Goal: Communication & Community: Answer question/provide support

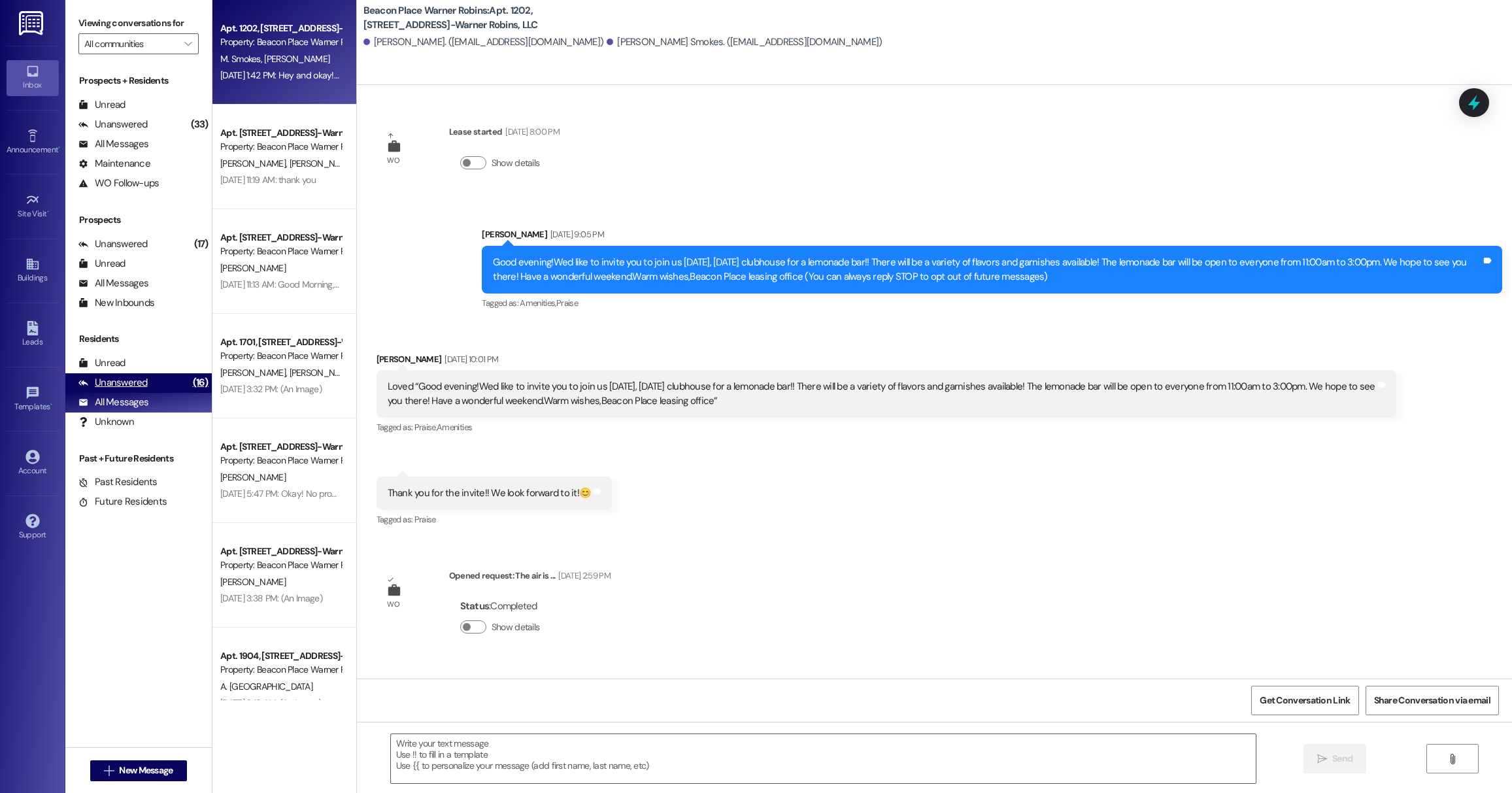
scroll to position [3788, 0]
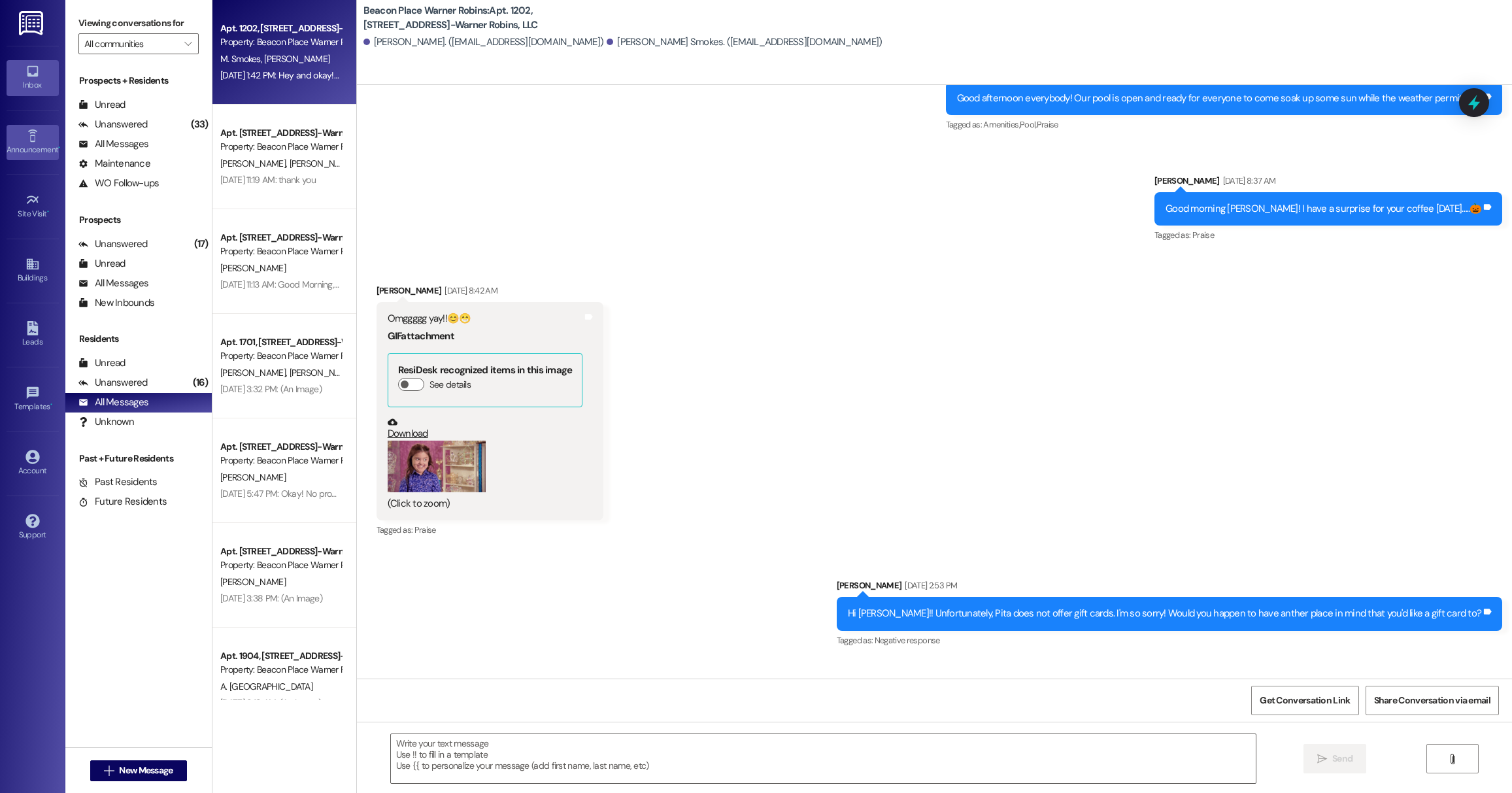
click at [31, 140] on icon at bounding box center [32, 135] width 14 height 14
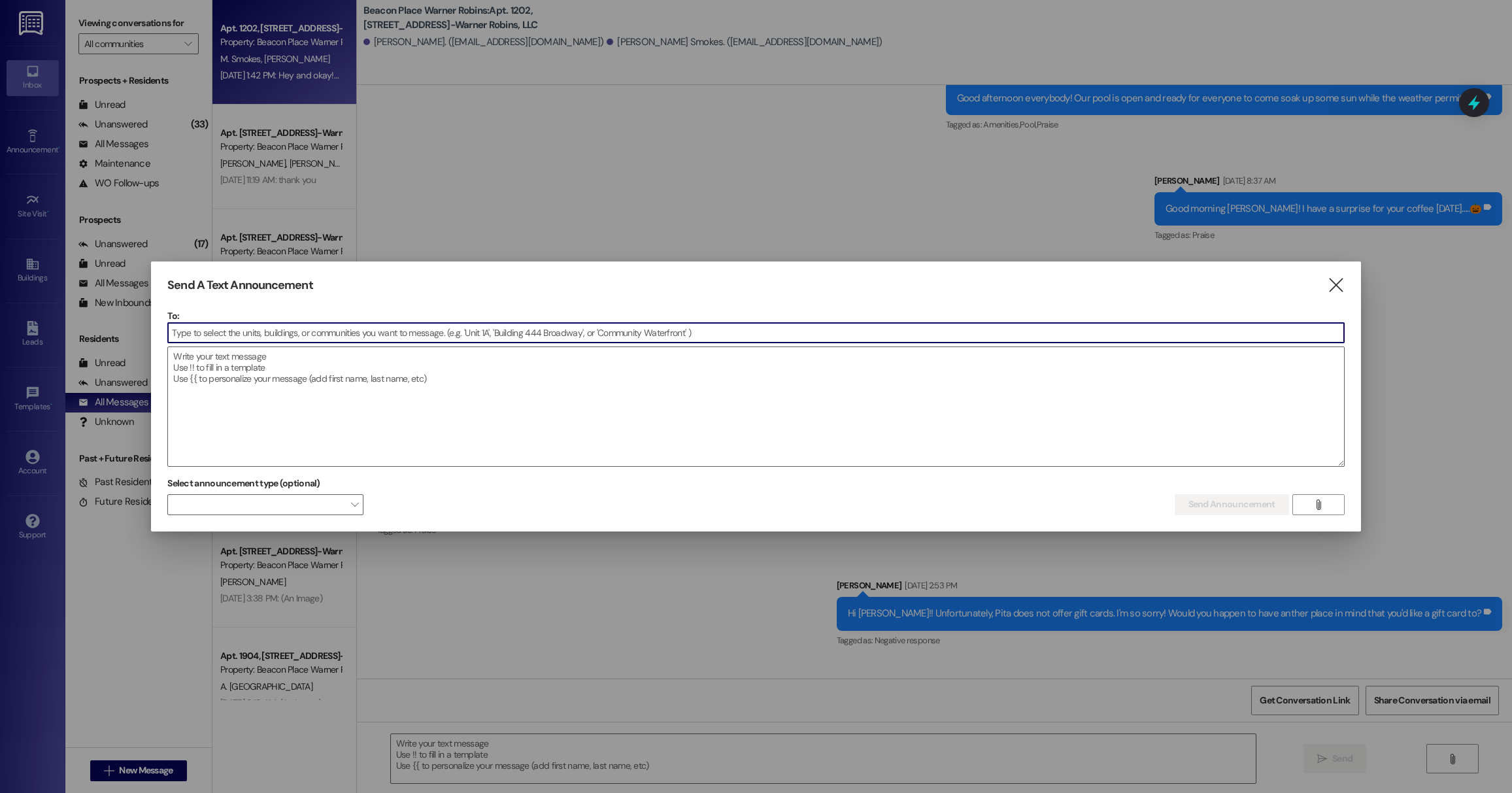
click at [328, 328] on input at bounding box center [756, 333] width 1175 height 20
click at [319, 338] on input at bounding box center [756, 333] width 1175 height 20
click at [354, 331] on input at bounding box center [756, 333] width 1175 height 20
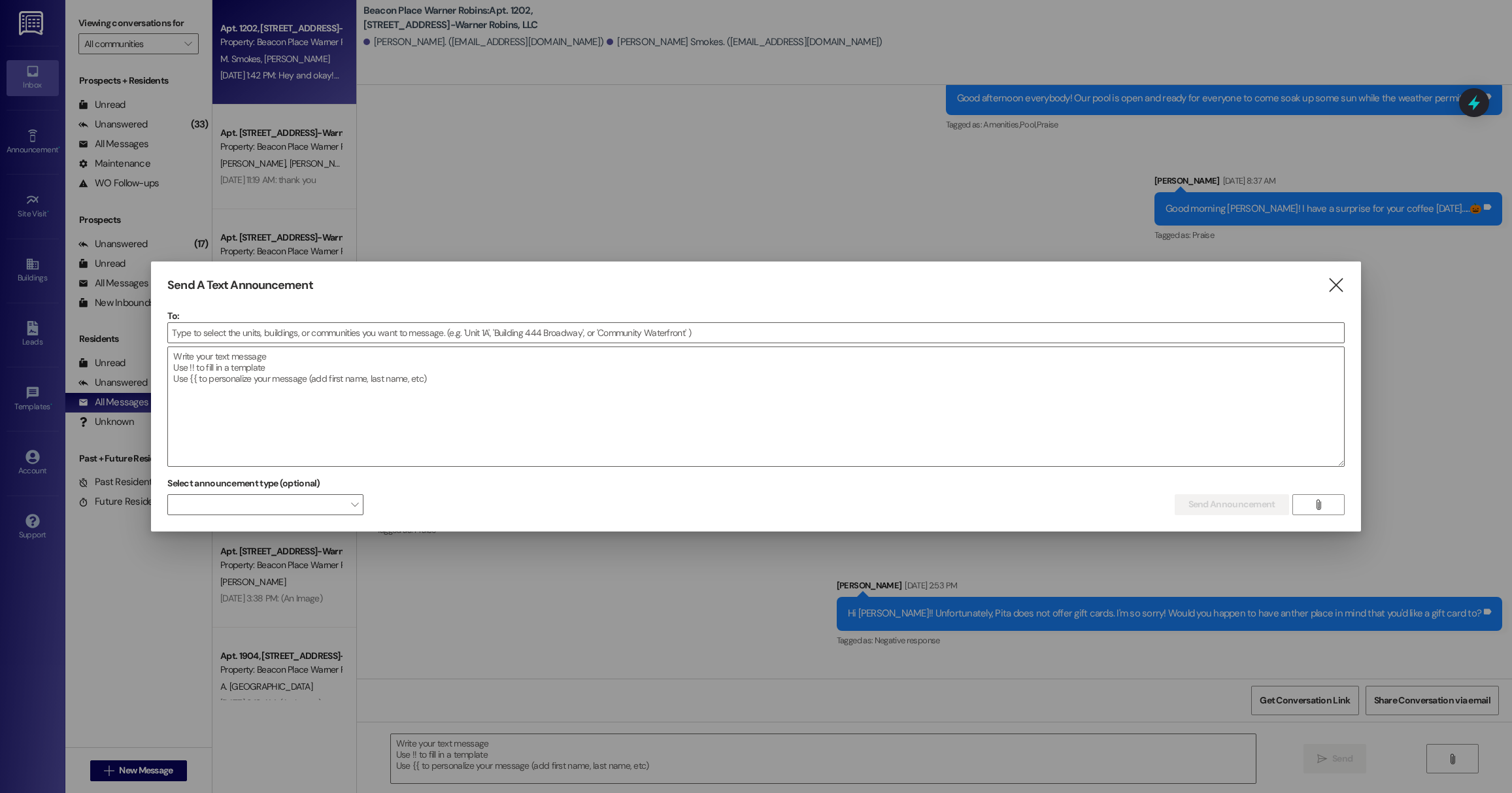
click at [833, 211] on div at bounding box center [756, 396] width 1512 height 793
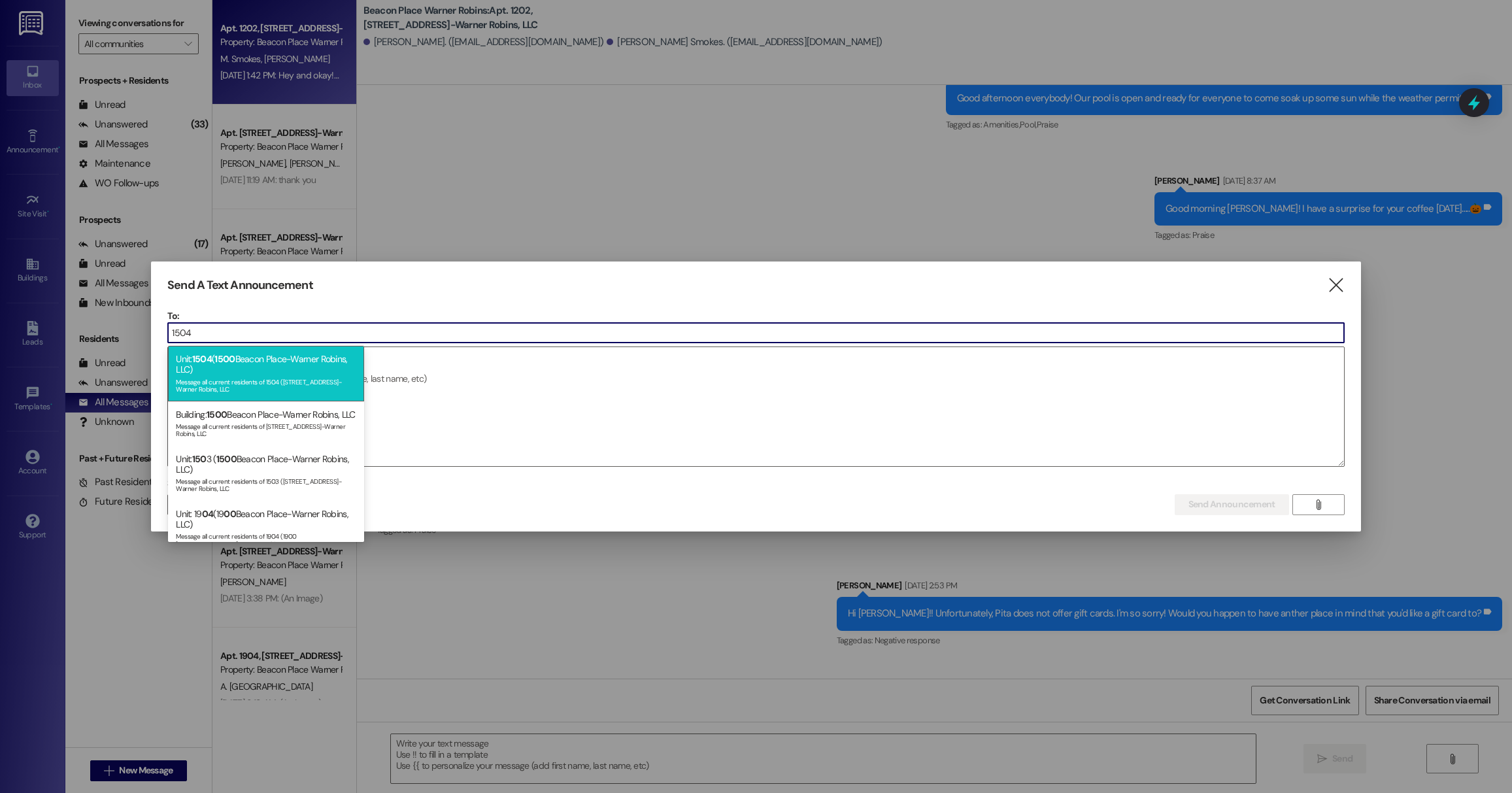
type input "1504"
click at [268, 372] on div "Unit: 1504 ( [STREET_ADDRESS]-Warner Robins, LLC) Message all current residents…" at bounding box center [266, 373] width 196 height 55
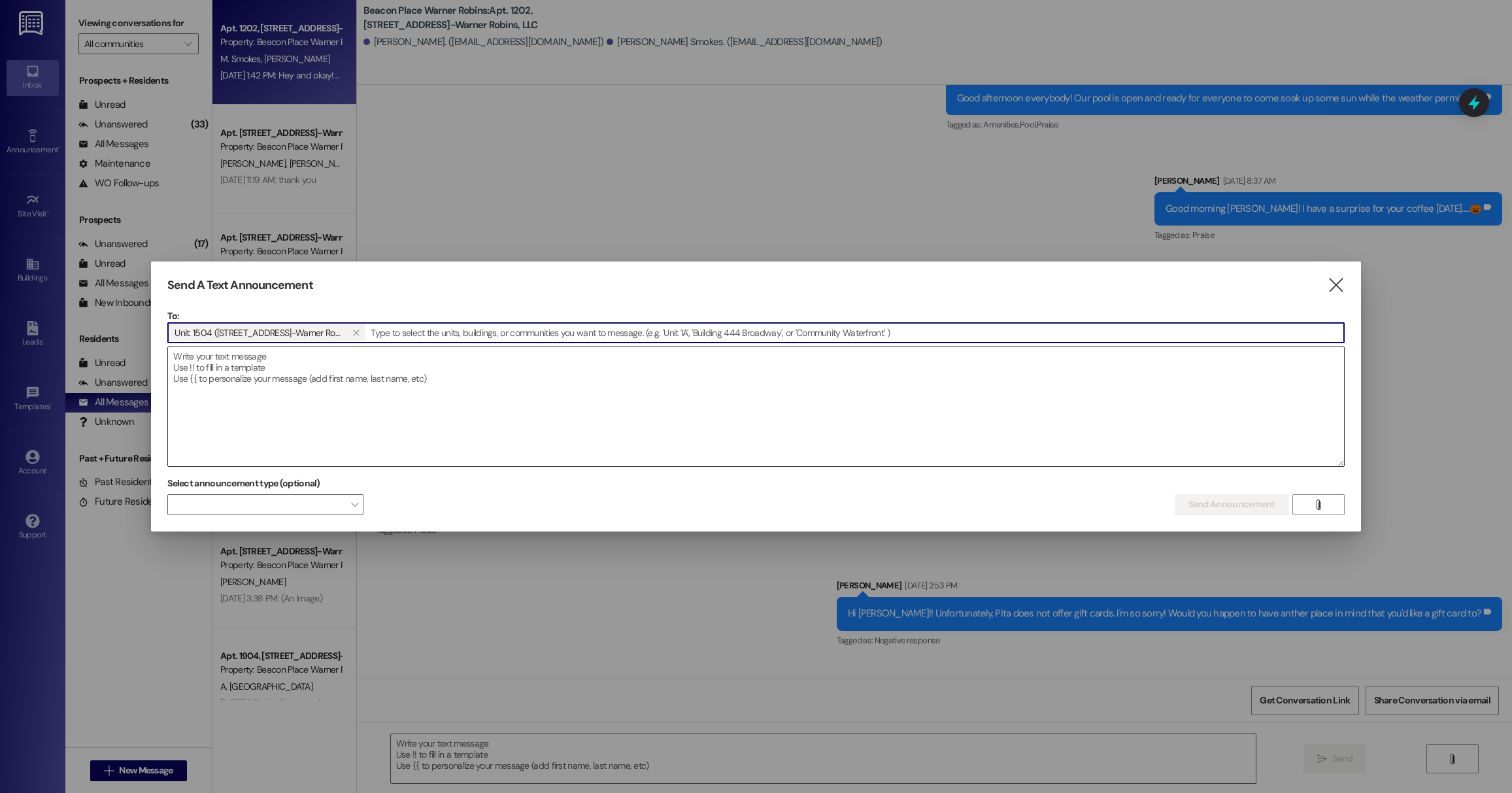
click at [270, 399] on textarea at bounding box center [756, 407] width 1175 height 119
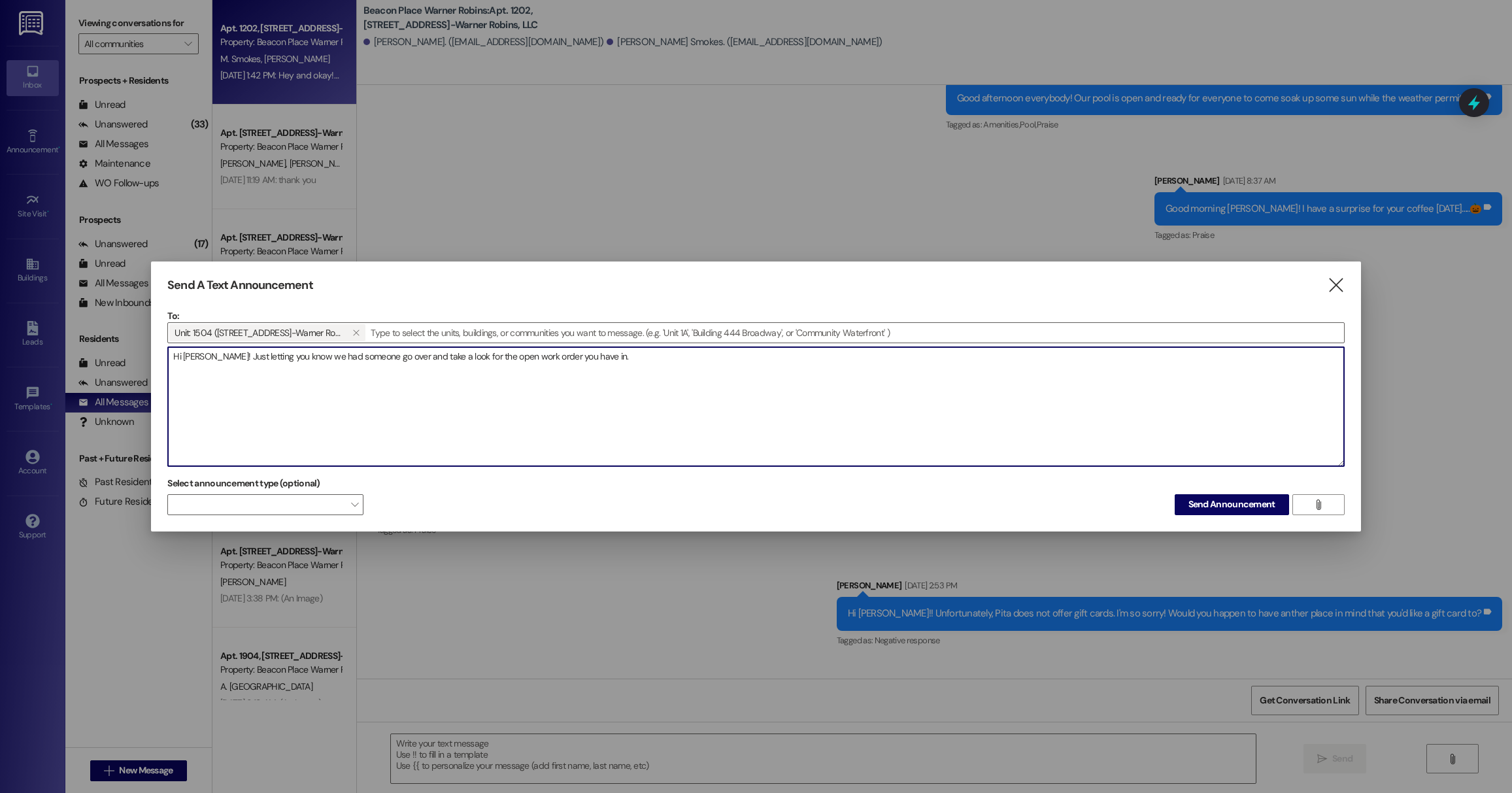
click at [643, 364] on textarea "Hi [PERSON_NAME]! Just letting you know we had someone go over and take a look …" at bounding box center [756, 407] width 1175 height 119
type textarea "Hi [PERSON_NAME]! Just letting you know we had someone go over and take a look …"
click at [1226, 503] on span "Send Announcement" at bounding box center [1232, 504] width 87 height 14
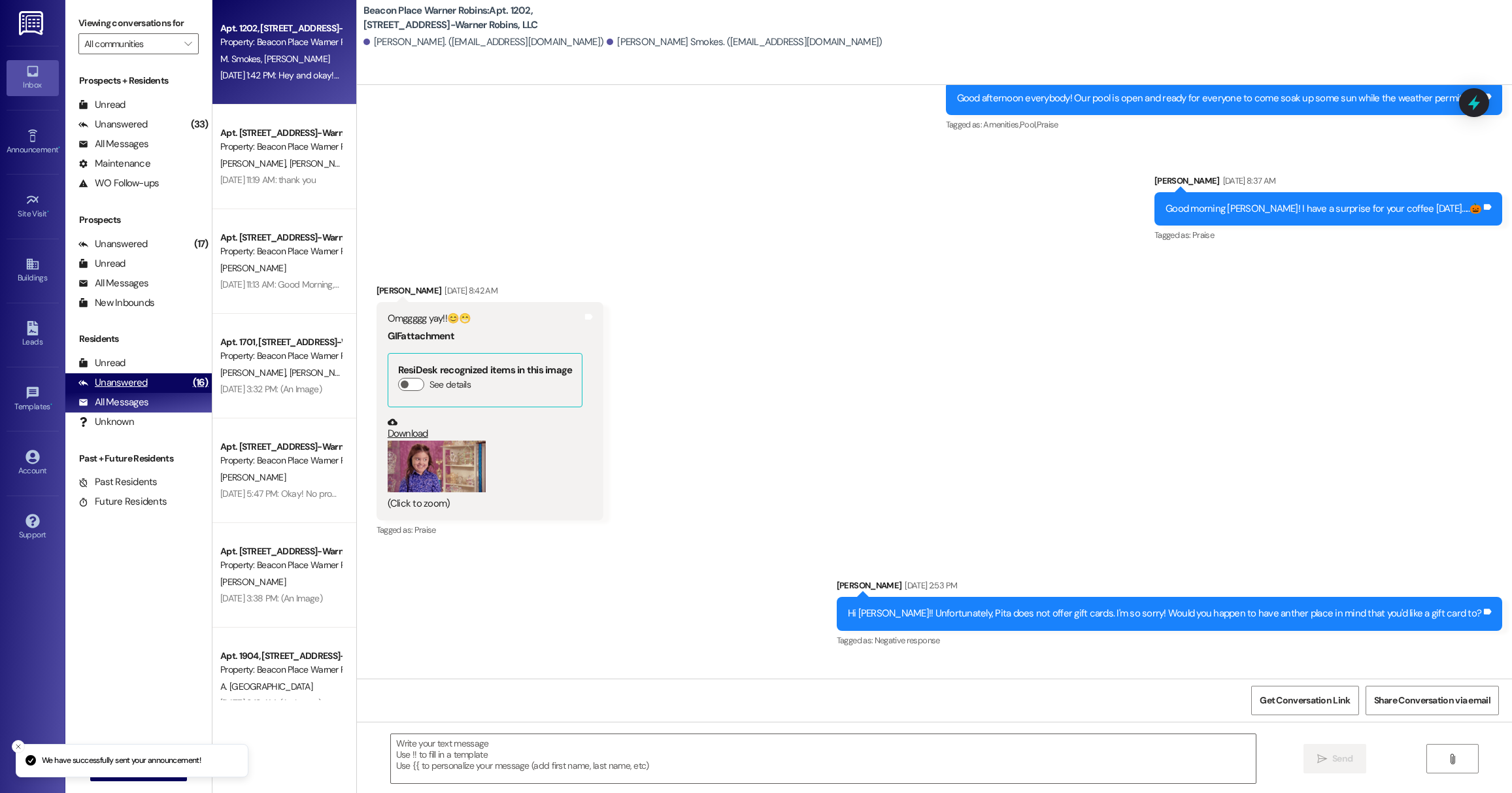
click at [119, 386] on div "Unanswered" at bounding box center [113, 383] width 69 height 14
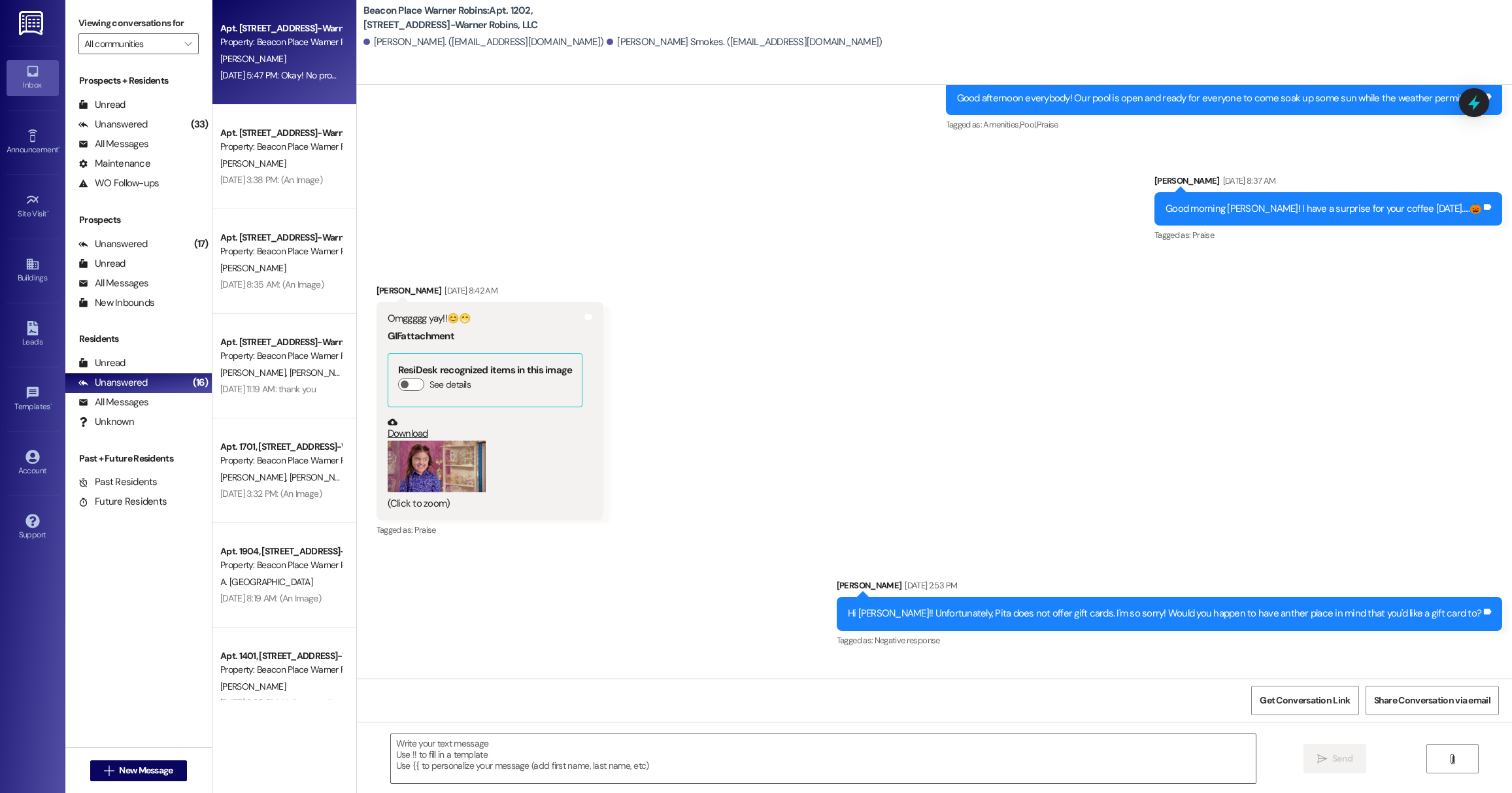
click at [310, 57] on div "[PERSON_NAME]" at bounding box center [281, 59] width 123 height 16
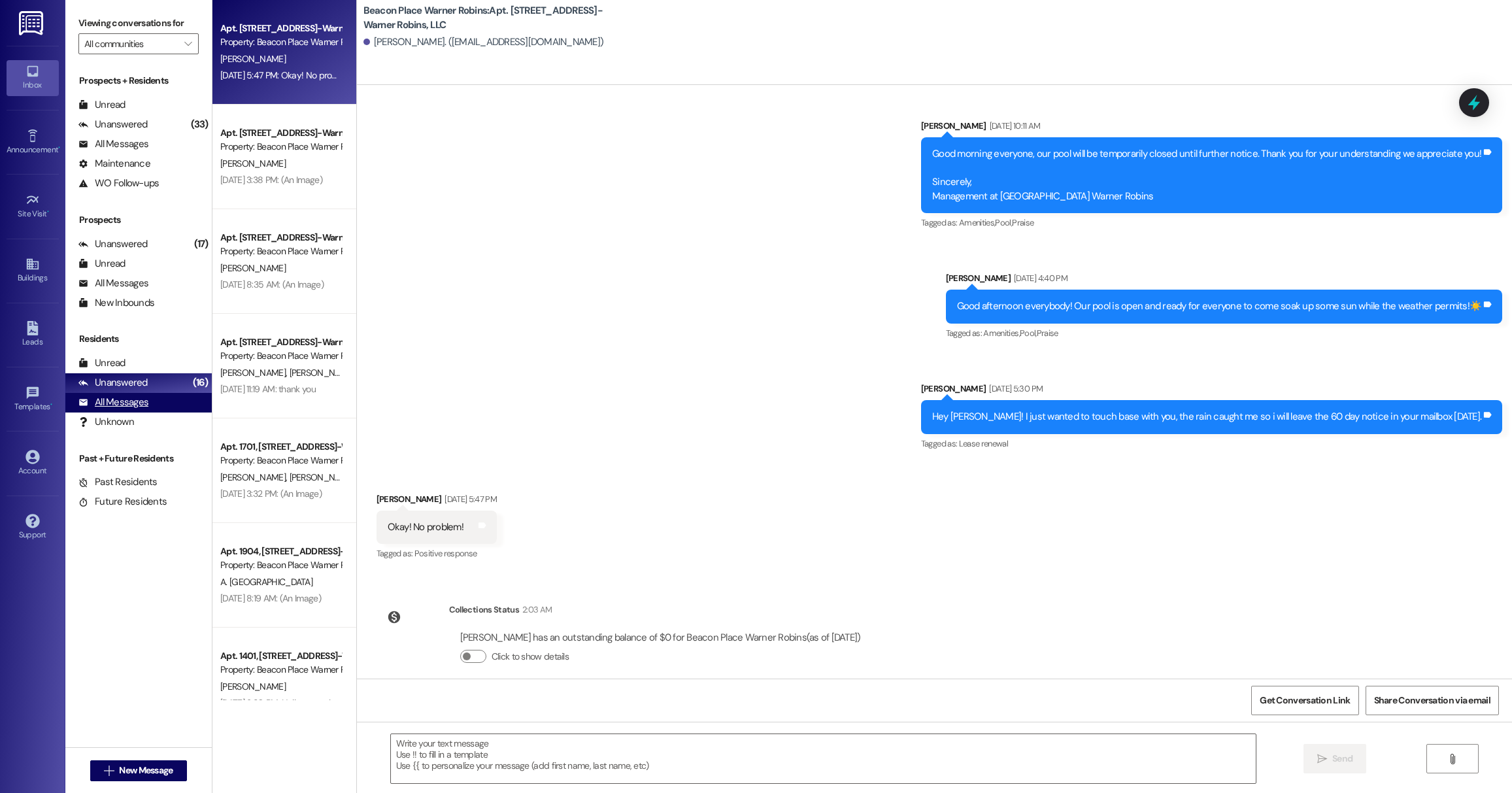
click at [102, 402] on div "All Messages" at bounding box center [113, 402] width 70 height 14
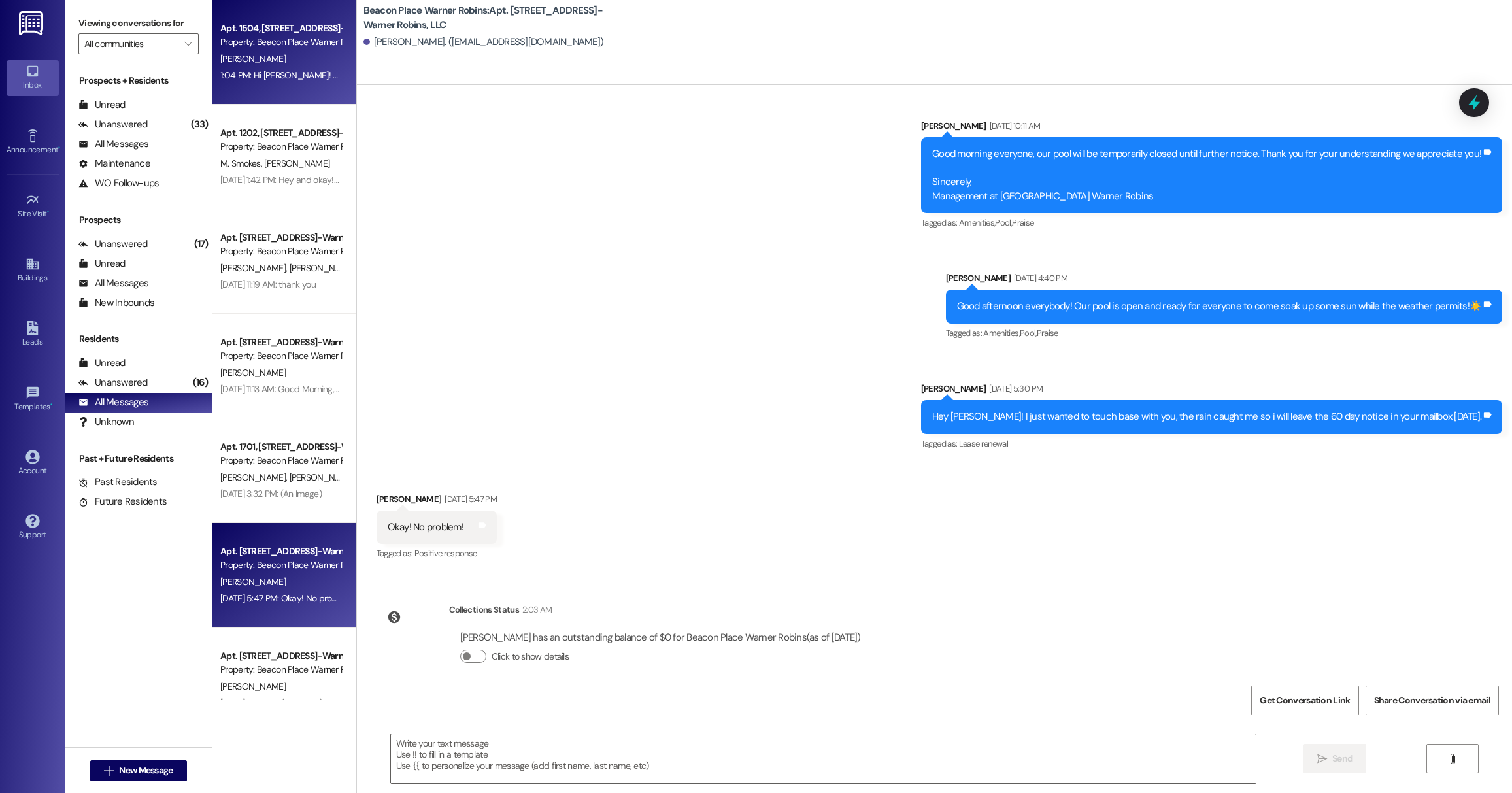
click at [286, 72] on div "1:04 PM: Hi [PERSON_NAME]! Just letting you know we had someone go over and tak…" at bounding box center [524, 75] width 608 height 12
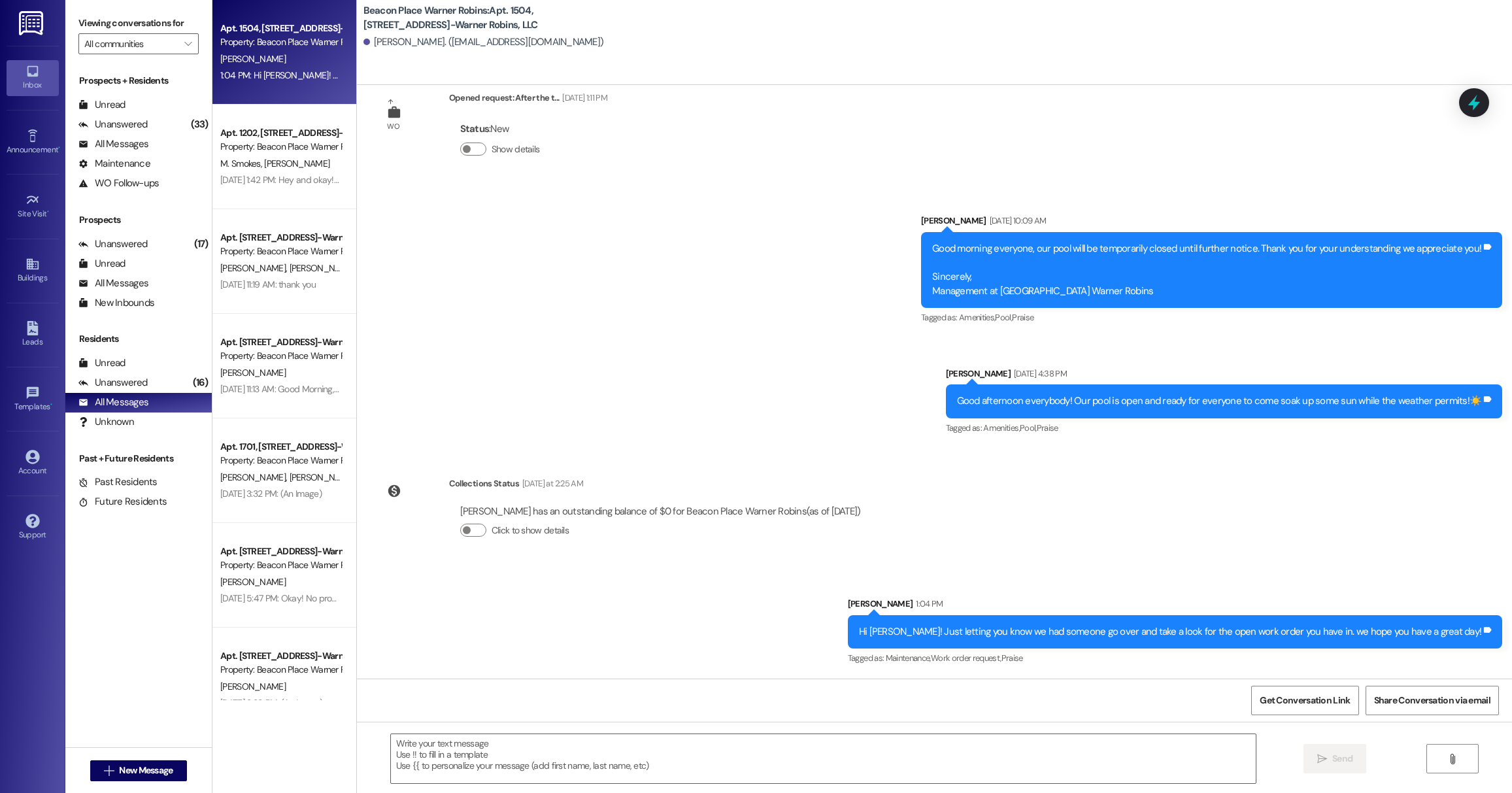
scroll to position [17058, 0]
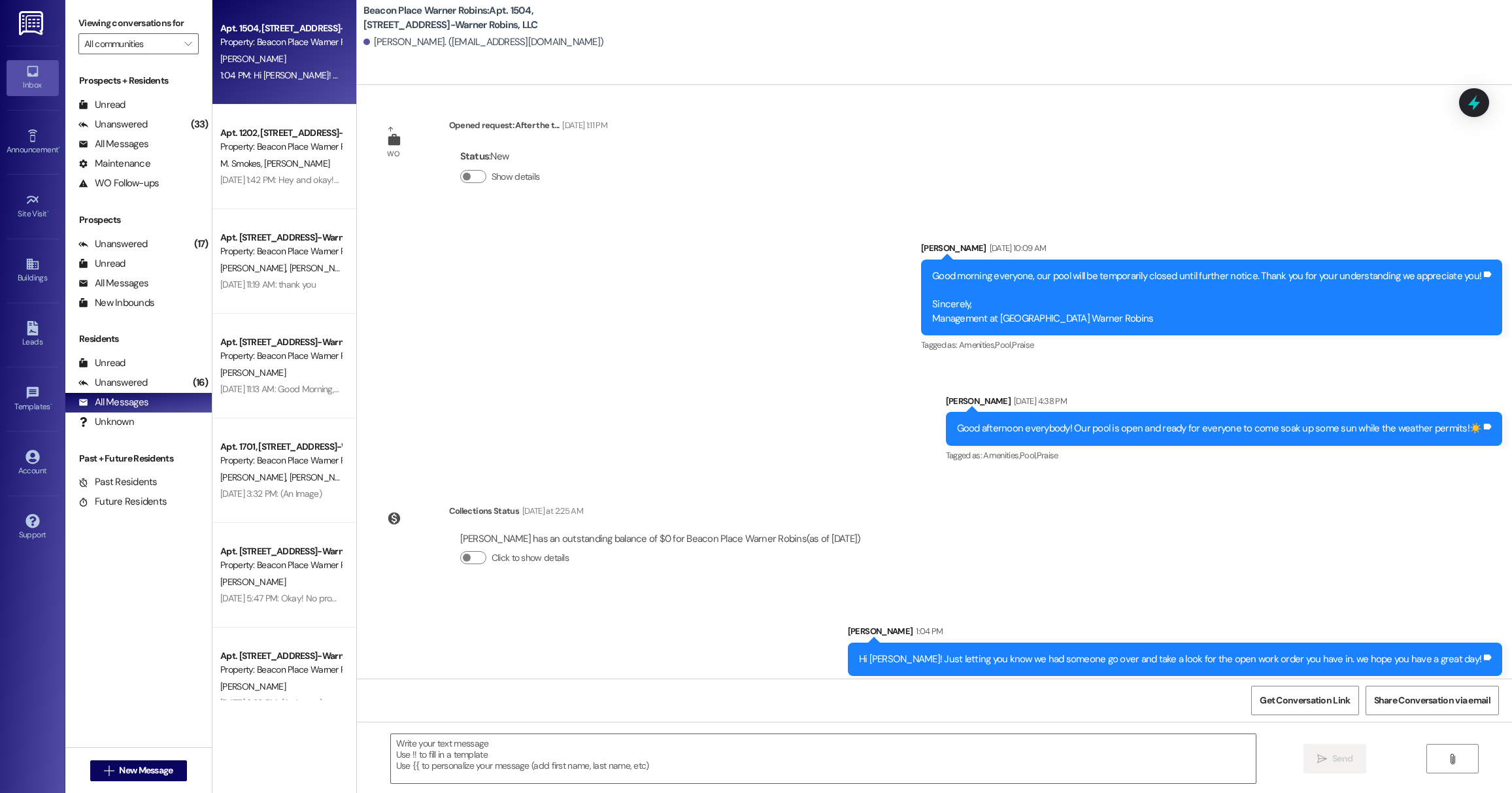
click at [268, 57] on div "[PERSON_NAME]" at bounding box center [281, 59] width 123 height 16
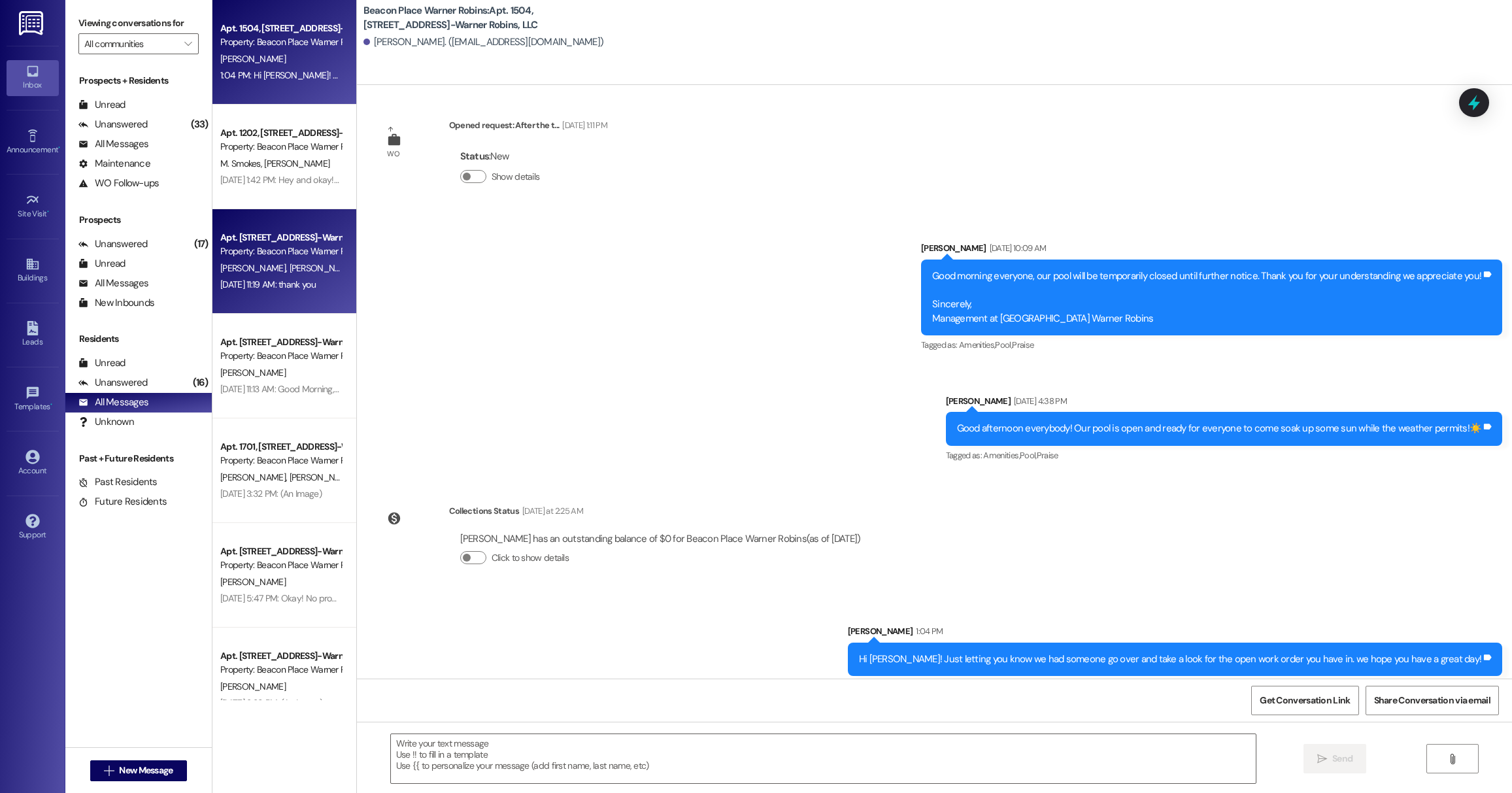
click at [286, 234] on div "Apt. [STREET_ADDRESS]-Warner Robins, LLC" at bounding box center [281, 237] width 121 height 14
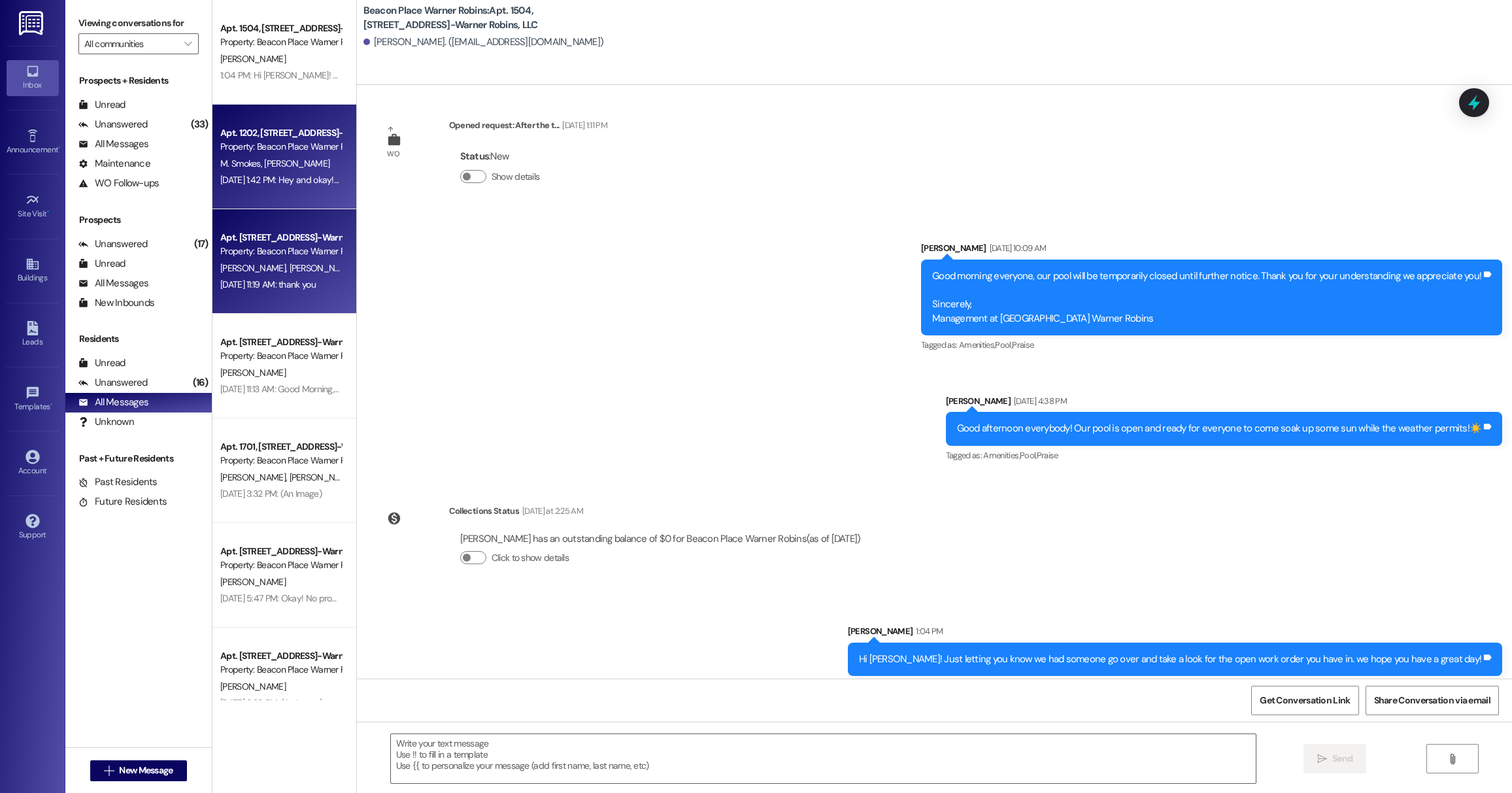
click at [258, 128] on div "Apt. 1202, [STREET_ADDRESS]-Warner Robins, LLC" at bounding box center [281, 133] width 121 height 14
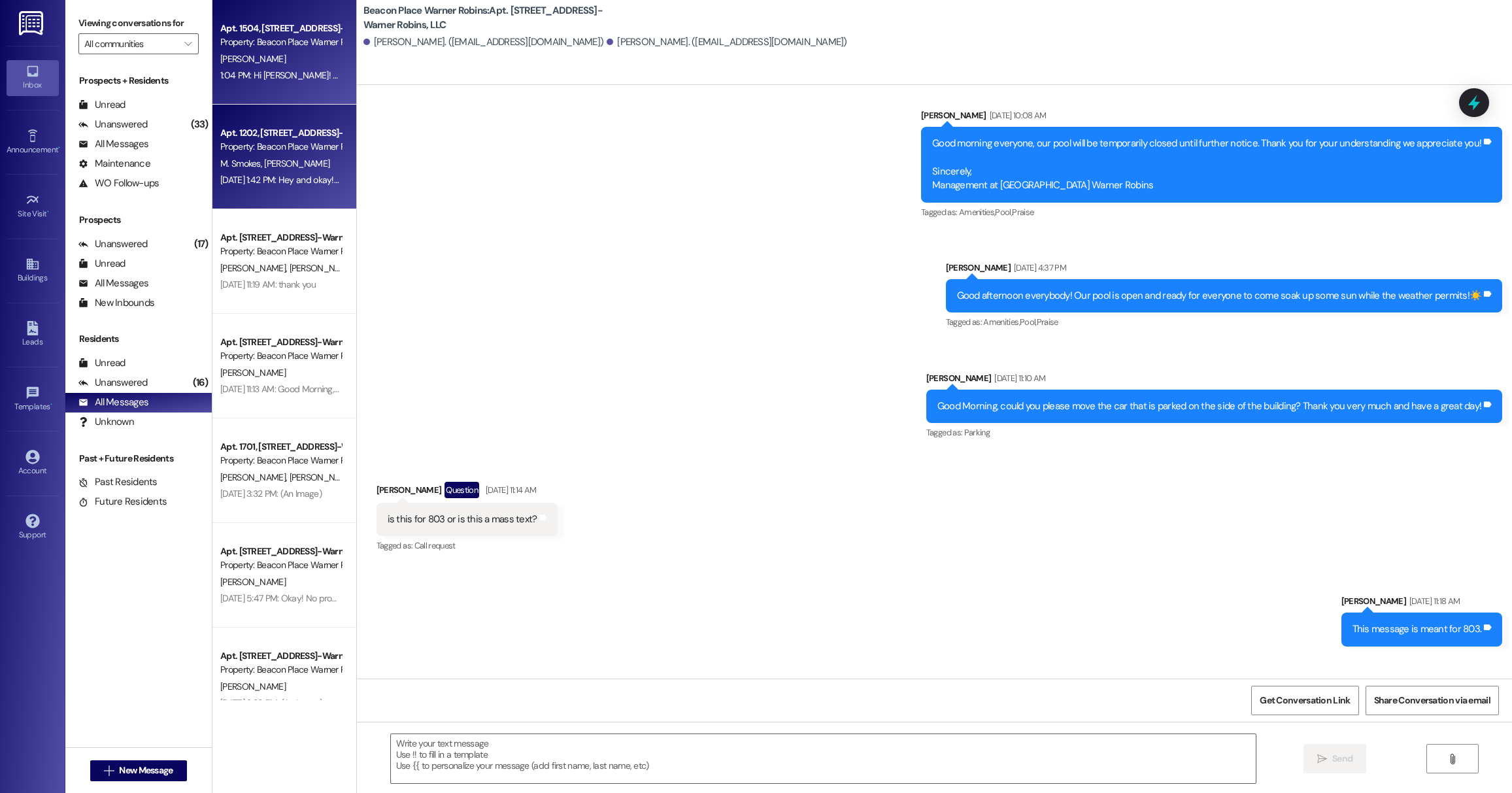
click at [282, 77] on div "1:04 PM: Hi [PERSON_NAME]! Just letting you know we had someone go over and tak…" at bounding box center [524, 75] width 608 height 12
